Goal: Information Seeking & Learning: Learn about a topic

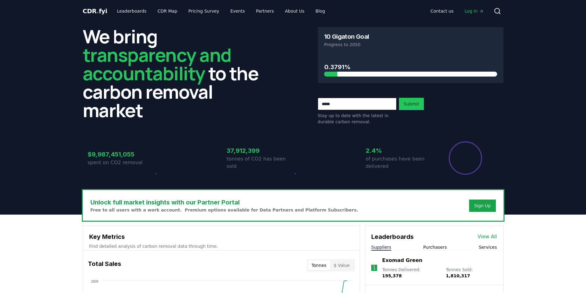
drag, startPoint x: 88, startPoint y: 40, endPoint x: 121, endPoint y: 99, distance: 67.6
click at [135, 78] on span "transparency and accountability" at bounding box center [157, 64] width 149 height 44
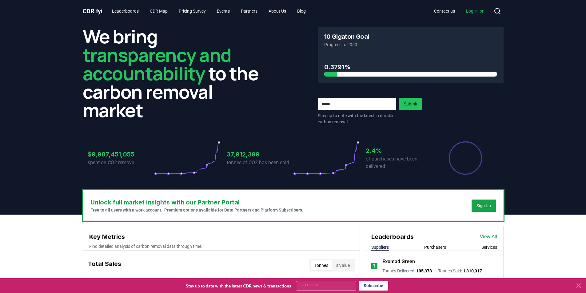
click at [127, 113] on h2 "We bring transparency and accountability to the carbon removal market" at bounding box center [176, 73] width 186 height 92
click at [247, 205] on h3 "Unlock full market insights with our Partner Portal" at bounding box center [196, 202] width 213 height 9
click at [580, 286] on icon at bounding box center [578, 285] width 7 height 7
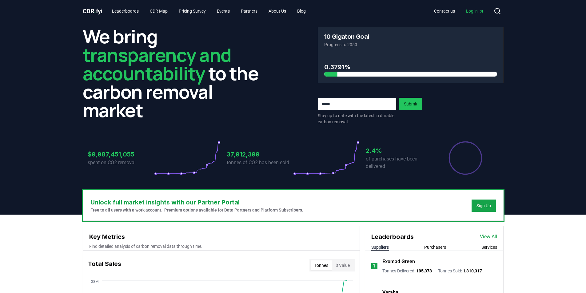
click at [221, 202] on h3 "Unlock full market insights with our Partner Portal" at bounding box center [196, 202] width 213 height 9
click at [221, 212] on p "Free to all users with a work account. Premium options available for Data Partn…" at bounding box center [196, 210] width 213 height 6
click at [372, 74] on div at bounding box center [410, 74] width 173 height 5
click at [332, 74] on div at bounding box center [250, 74] width 173 height 5
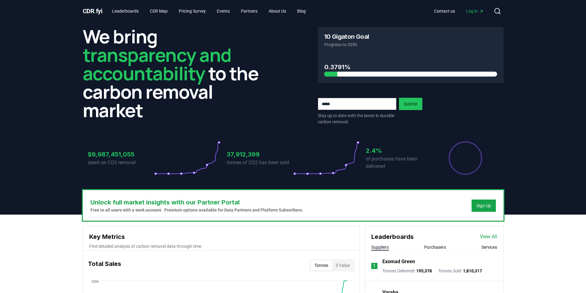
click at [219, 205] on h3 "Unlock full market insights with our Partner Portal" at bounding box center [196, 202] width 213 height 9
click at [468, 9] on span "Log in" at bounding box center [475, 11] width 18 height 6
drag, startPoint x: 181, startPoint y: 202, endPoint x: 220, endPoint y: 210, distance: 40.1
click at [220, 210] on div "Unlock full market insights with our Partner Portal Free to all users with a wo…" at bounding box center [196, 205] width 213 height 15
click at [120, 211] on p "Free to all users with a work account. Premium options available for Data Partn…" at bounding box center [196, 210] width 213 height 6
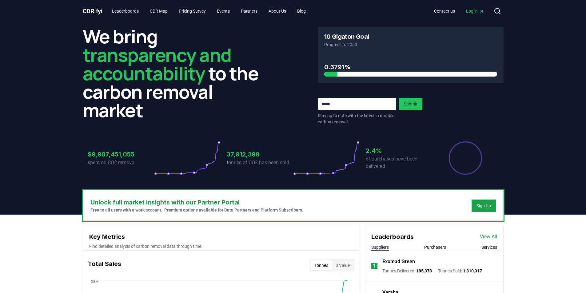
click at [137, 211] on p "Free to all users with a work account. Premium options available for Data Partn…" at bounding box center [196, 210] width 213 height 6
drag, startPoint x: 178, startPoint y: 212, endPoint x: 253, endPoint y: 212, distance: 74.7
click at [253, 212] on p "Free to all users with a work account. Premium options available for Data Partn…" at bounding box center [196, 210] width 213 height 6
drag, startPoint x: 254, startPoint y: 212, endPoint x: 265, endPoint y: 212, distance: 10.5
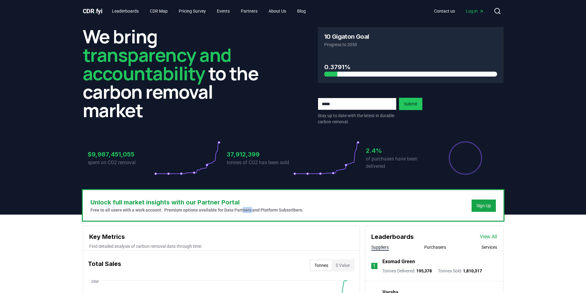
click at [265, 212] on p "Free to all users with a work account. Premium options available for Data Partn…" at bounding box center [196, 210] width 213 height 6
drag, startPoint x: 283, startPoint y: 212, endPoint x: 321, endPoint y: 212, distance: 37.2
click at [321, 212] on div "Unlock full market insights with our Partner Portal Free to all users with a wo…" at bounding box center [293, 205] width 420 height 30
click at [284, 212] on p "Free to all users with a work account. Premium options available for Data Partn…" at bounding box center [196, 210] width 213 height 6
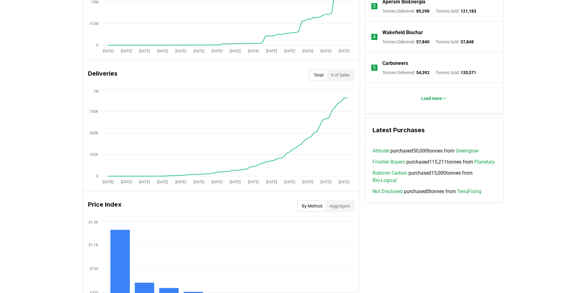
scroll to position [308, 0]
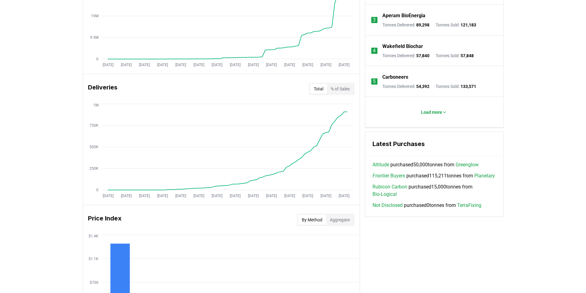
click at [393, 191] on link "Rubicon Carbon" at bounding box center [390, 186] width 35 height 7
click at [391, 177] on link "Frontier Buyers" at bounding box center [389, 175] width 33 height 7
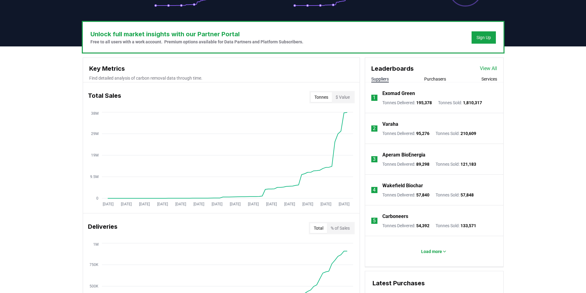
scroll to position [154, 0]
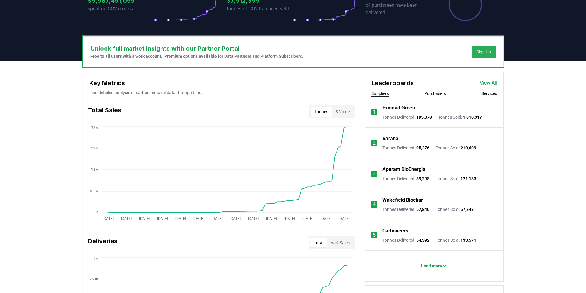
click at [484, 52] on div "Sign Up" at bounding box center [483, 52] width 14 height 6
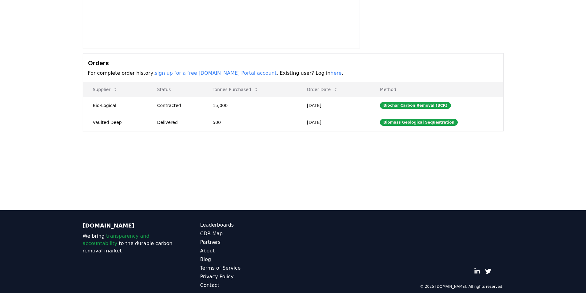
scroll to position [137, 0]
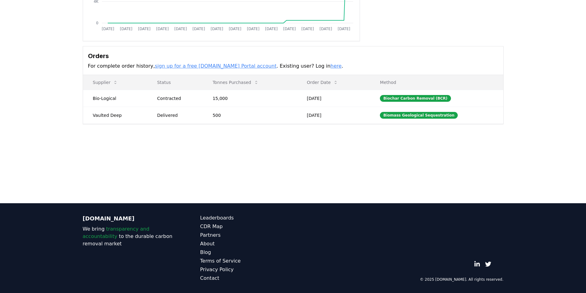
click at [86, 219] on p "[DOMAIN_NAME]" at bounding box center [129, 218] width 93 height 9
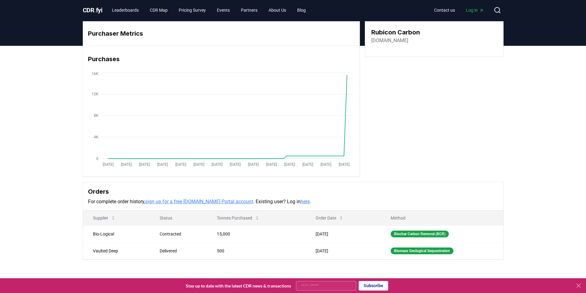
scroll to position [0, 0]
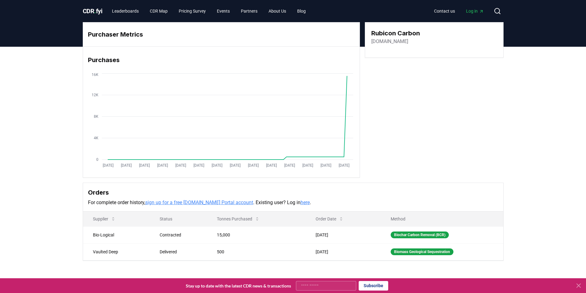
click at [237, 202] on link "sign up for a free [DOMAIN_NAME] Portal account" at bounding box center [199, 203] width 108 height 6
click at [56, 130] on div "Purchaser Metrics Purchases [DATE] [DATE] [DATE] [DATE] [DATE] [DATE] [DATE] [D…" at bounding box center [293, 166] width 586 height 239
click at [577, 284] on icon at bounding box center [579, 286] width 4 height 4
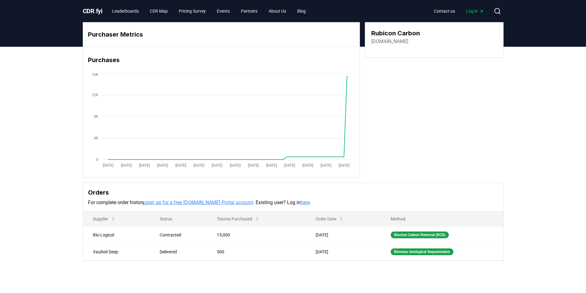
click at [102, 10] on span "CDR . fyi" at bounding box center [93, 10] width 20 height 7
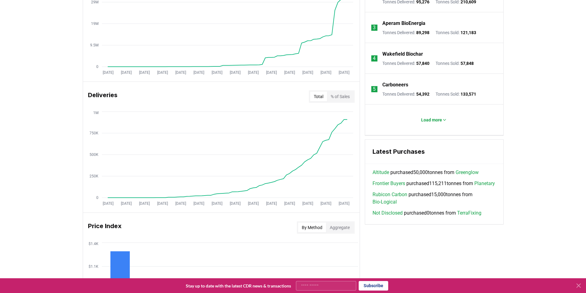
scroll to position [313, 0]
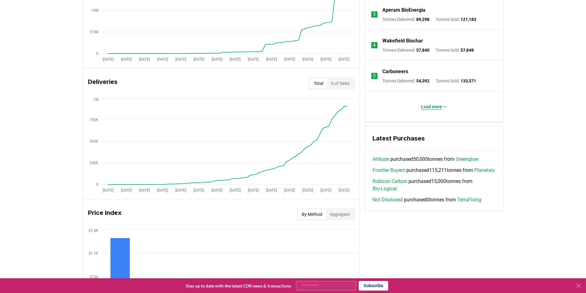
click at [438, 108] on p "Load more" at bounding box center [431, 107] width 21 height 6
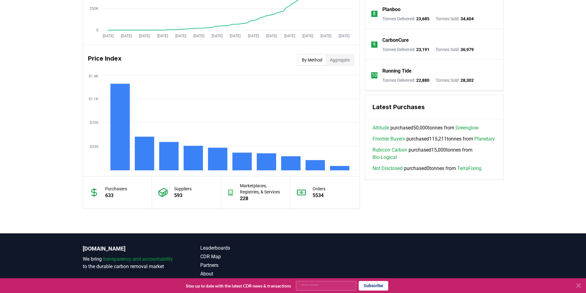
scroll to position [467, 0]
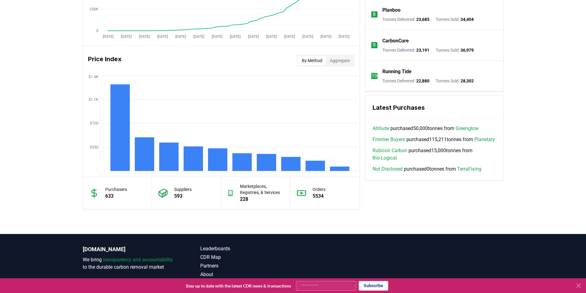
click at [322, 194] on p "5534" at bounding box center [319, 196] width 13 height 7
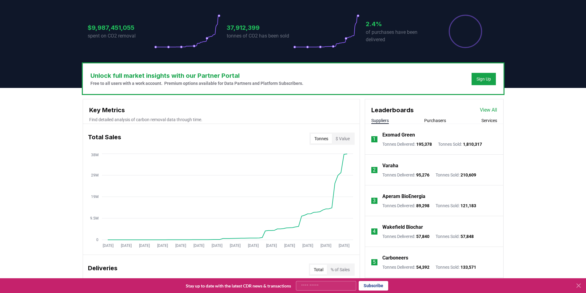
scroll to position [129, 0]
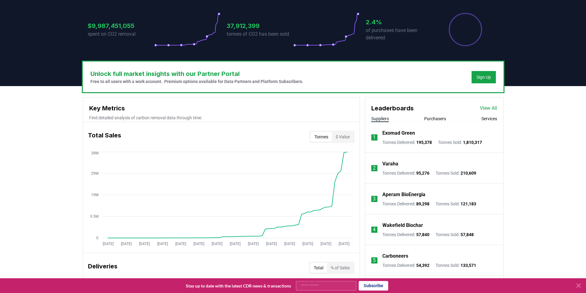
click at [484, 107] on link "View All" at bounding box center [488, 108] width 17 height 7
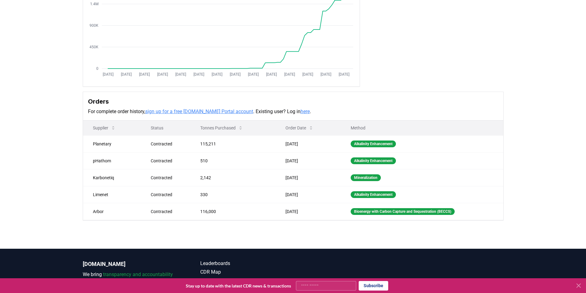
scroll to position [92, 0]
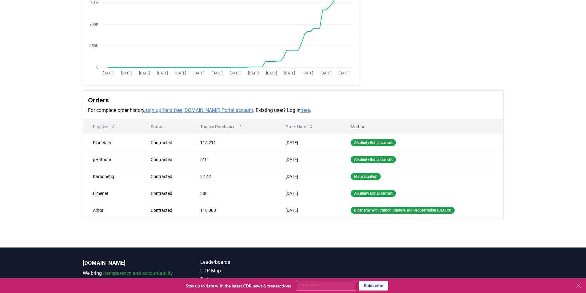
click at [190, 109] on link "sign up for a free [DOMAIN_NAME] Portal account" at bounding box center [199, 110] width 108 height 6
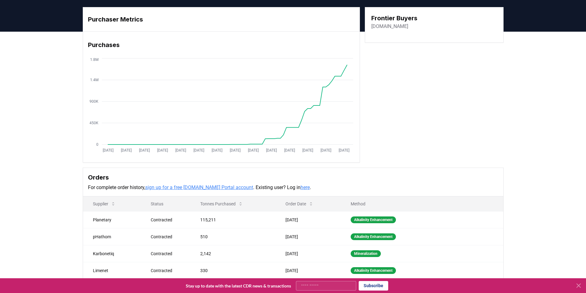
scroll to position [62, 0]
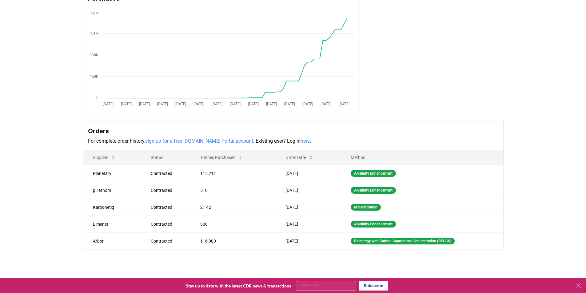
click at [45, 169] on div "Purchaser Metrics Purchases Jan 2019 Jul 2019 Jan 2020 Jul 2020 Jan 2021 Jul 20…" at bounding box center [293, 129] width 586 height 289
click at [97, 173] on td "Planetary" at bounding box center [112, 173] width 58 height 17
copy td "Planetary"
click at [52, 170] on div "Purchaser Metrics Purchases Jan 2019 Jul 2019 Jan 2020 Jul 2020 Jan 2021 Jul 20…" at bounding box center [293, 129] width 586 height 289
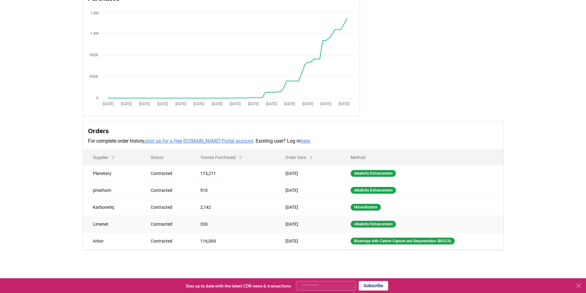
click at [103, 224] on td "Limenet" at bounding box center [112, 224] width 58 height 17
copy td "Limenet"
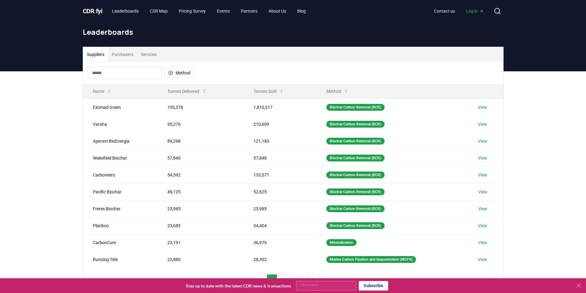
click at [124, 55] on button "Purchasers" at bounding box center [122, 54] width 29 height 15
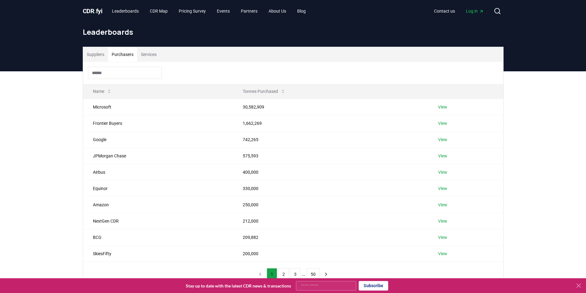
click at [576, 285] on icon at bounding box center [578, 285] width 7 height 7
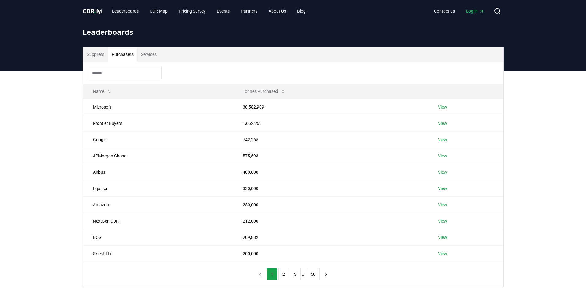
click at [98, 53] on button "Suppliers" at bounding box center [95, 54] width 25 height 15
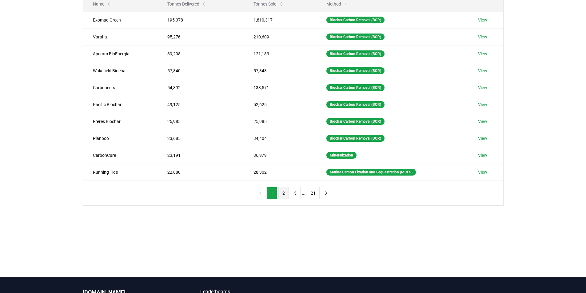
scroll to position [92, 0]
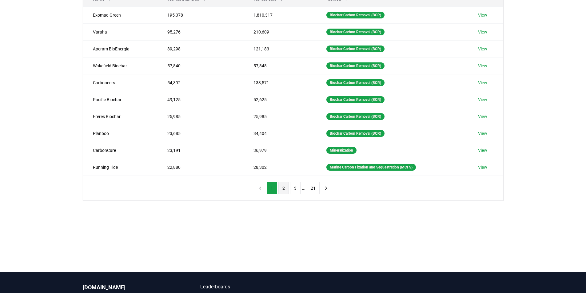
click at [287, 220] on div "Suppliers Purchasers Services Method Name Tonnes Delivered Tonnes Sold Method E…" at bounding box center [293, 102] width 586 height 246
click at [288, 187] on button "2" at bounding box center [283, 188] width 10 height 12
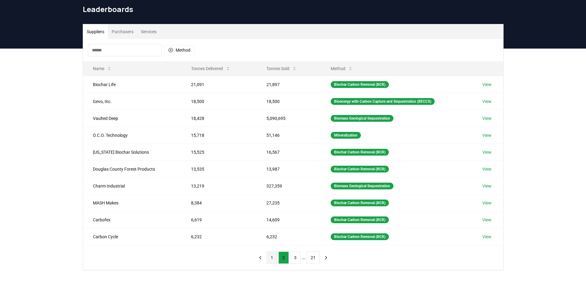
scroll to position [0, 0]
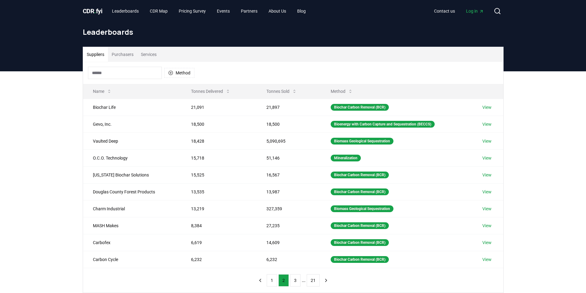
click at [468, 26] on div "Leaderboards" at bounding box center [293, 34] width 431 height 25
click at [160, 9] on link "CDR Map" at bounding box center [159, 11] width 28 height 11
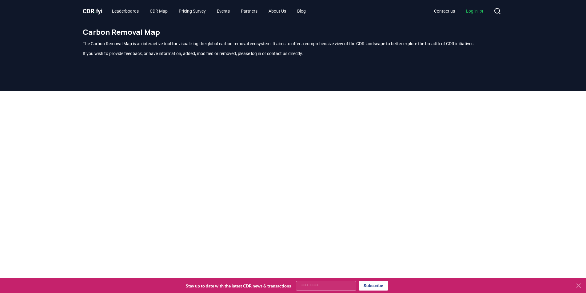
click at [577, 285] on icon at bounding box center [579, 286] width 4 height 4
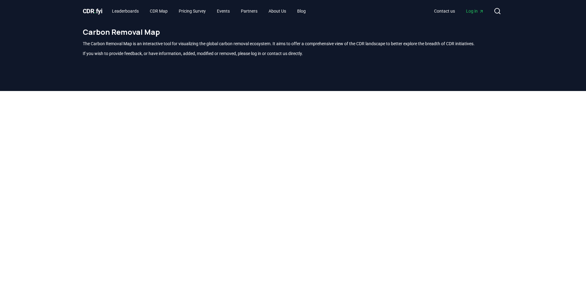
click at [93, 12] on span "CDR . fyi" at bounding box center [93, 10] width 20 height 7
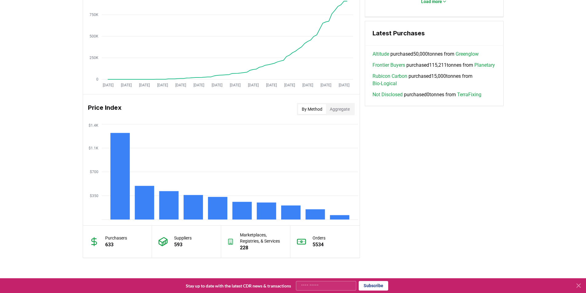
scroll to position [431, 0]
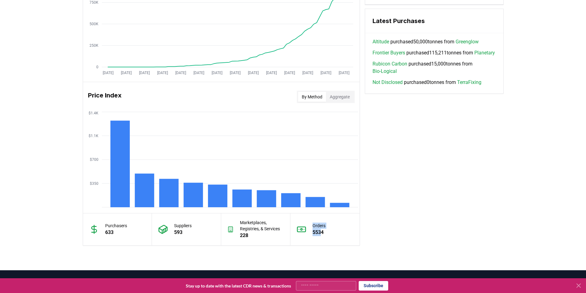
drag, startPoint x: 312, startPoint y: 225, endPoint x: 323, endPoint y: 235, distance: 14.6
click at [323, 235] on div "Orders 5534" at bounding box center [324, 229] width 69 height 32
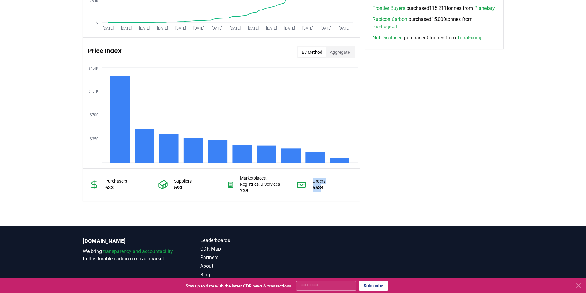
scroll to position [498, 0]
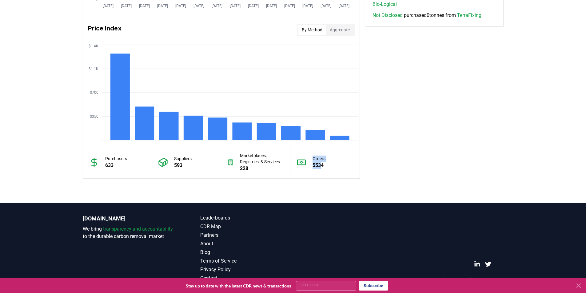
click at [347, 29] on button "Aggregate" at bounding box center [339, 30] width 27 height 10
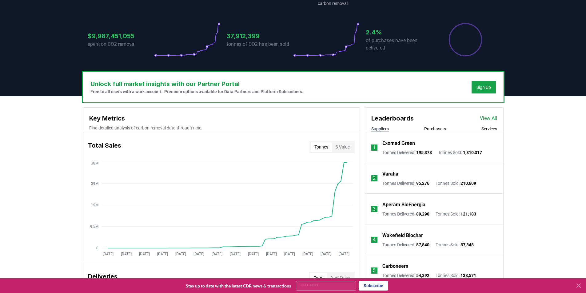
scroll to position [98, 0]
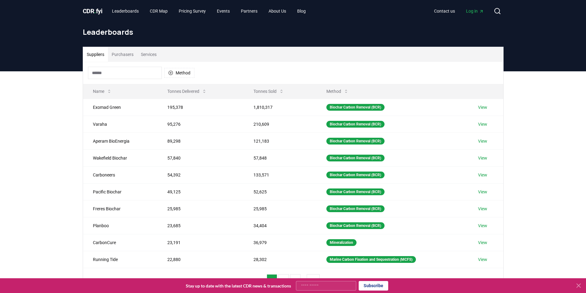
click at [580, 286] on icon at bounding box center [578, 285] width 7 height 7
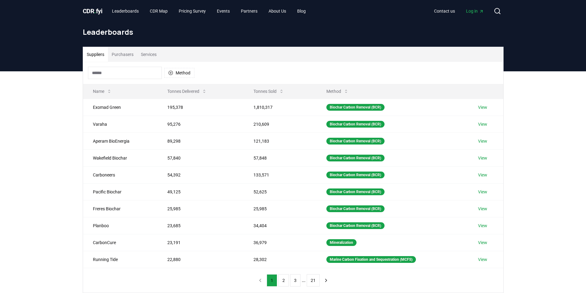
click at [147, 79] on input at bounding box center [125, 73] width 74 height 12
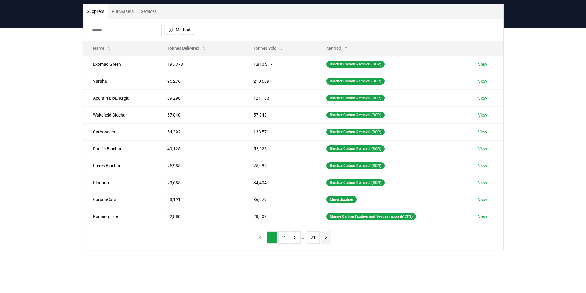
scroll to position [31, 0]
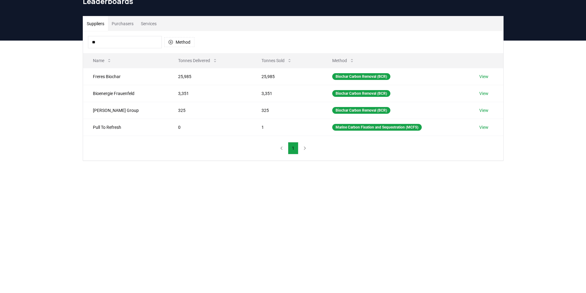
type input "*"
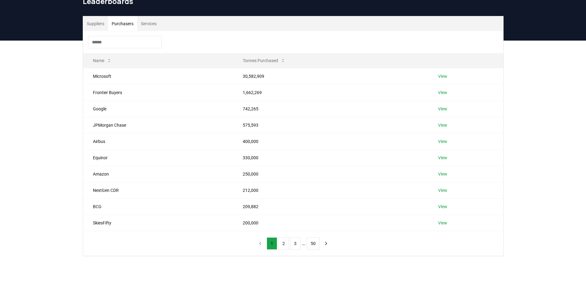
click at [122, 27] on button "Purchasers" at bounding box center [122, 23] width 29 height 15
click at [117, 43] on input at bounding box center [125, 42] width 74 height 12
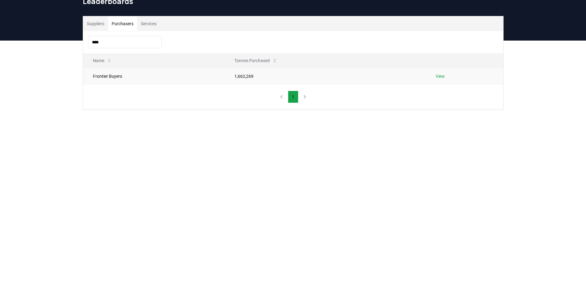
type input "****"
click at [442, 78] on link "View" at bounding box center [440, 76] width 9 height 6
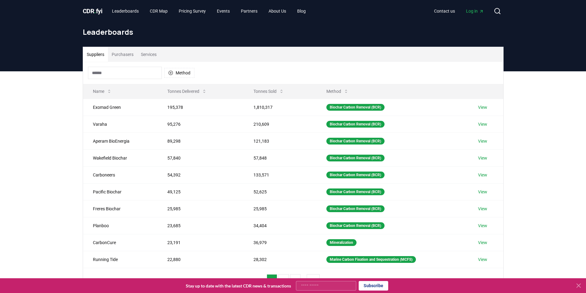
click at [67, 136] on div "Suppliers Purchasers Services Method Name Tonnes Delivered Tonnes Sold Method E…" at bounding box center [293, 194] width 586 height 246
click at [282, 90] on icon at bounding box center [281, 91] width 5 height 5
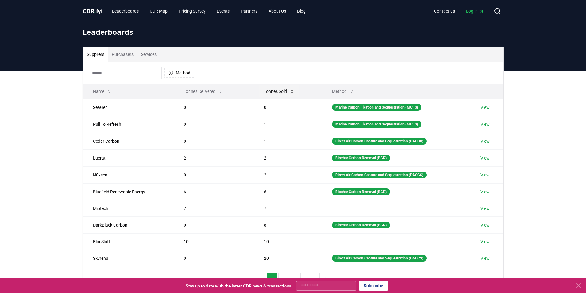
click at [282, 90] on button "Tonnes Sold" at bounding box center [279, 91] width 40 height 12
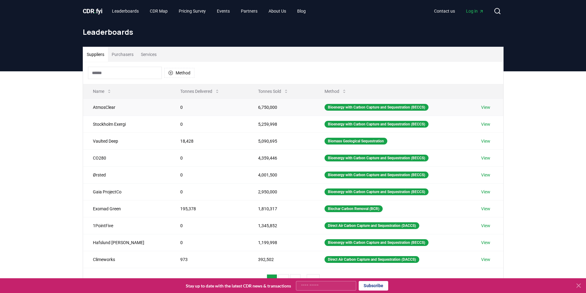
click at [485, 108] on link "View" at bounding box center [485, 107] width 9 height 6
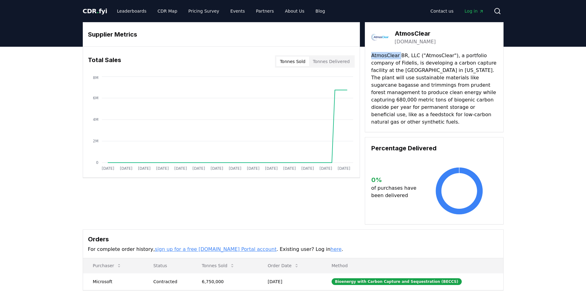
click at [383, 53] on p "AtmosClear BR, LLC ("AtmosClear"), a portfolio company of Fidelis, is developin…" at bounding box center [434, 89] width 126 height 74
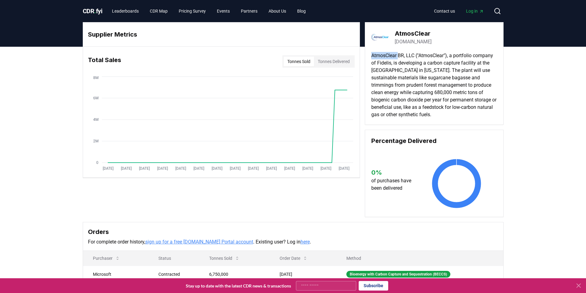
click at [383, 53] on p "AtmosClear BR, LLC ("AtmosClear"), a portfolio company of Fidelis, is developin…" at bounding box center [434, 85] width 126 height 66
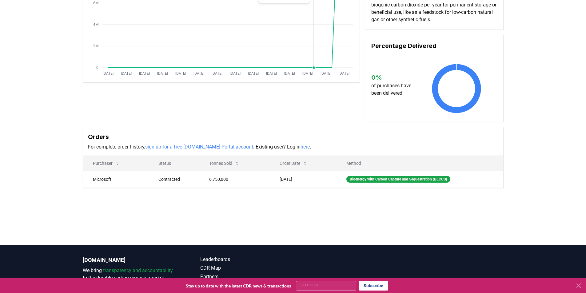
scroll to position [123, 0]
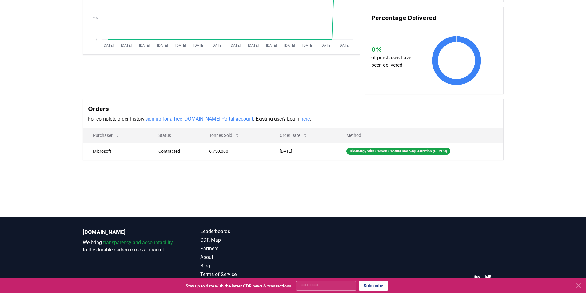
click at [75, 146] on div "Supplier Metrics Total Sales Tonnes Sold Tonnes Delivered [DATE] [DATE] [DATE] …" at bounding box center [293, 54] width 586 height 261
click at [266, 115] on div "Orders For complete order history, sign up for a free [DOMAIN_NAME] Portal acco…" at bounding box center [293, 113] width 420 height 29
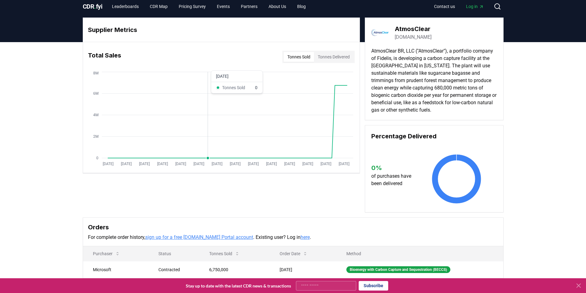
scroll to position [0, 0]
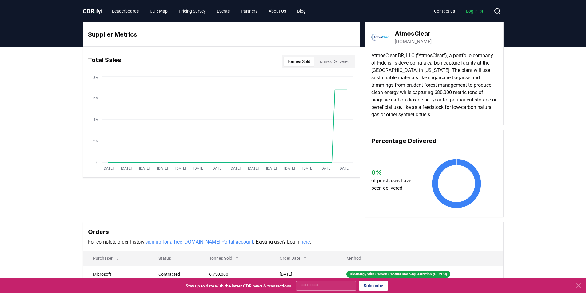
click at [315, 60] on button "Tonnes Delivered" at bounding box center [333, 62] width 39 height 10
click at [288, 60] on button "Tonnes Sold" at bounding box center [299, 62] width 30 height 10
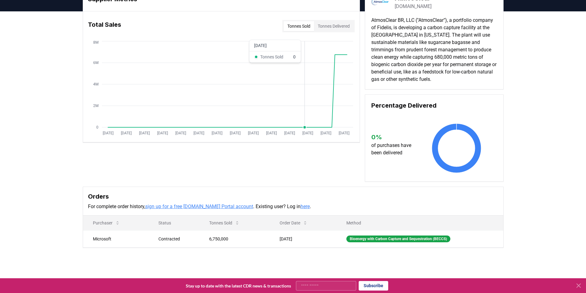
scroll to position [31, 0]
